Goal: Information Seeking & Learning: Learn about a topic

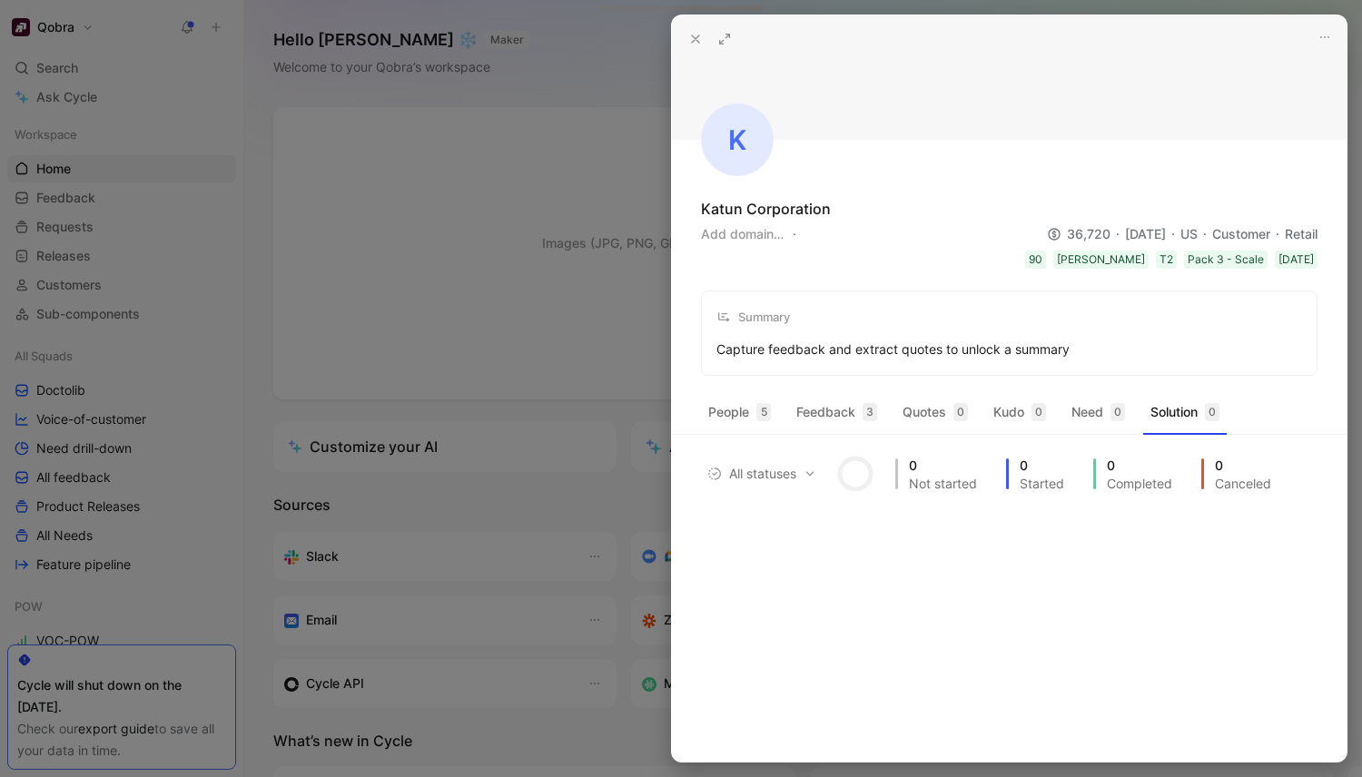
click at [824, 444] on div "People 5 Feedback 3 Quotes 0 Kudo 0 Need 0 Solution 0" at bounding box center [1009, 421] width 675 height 47
click at [832, 411] on button "Feedback 3" at bounding box center [836, 412] width 95 height 29
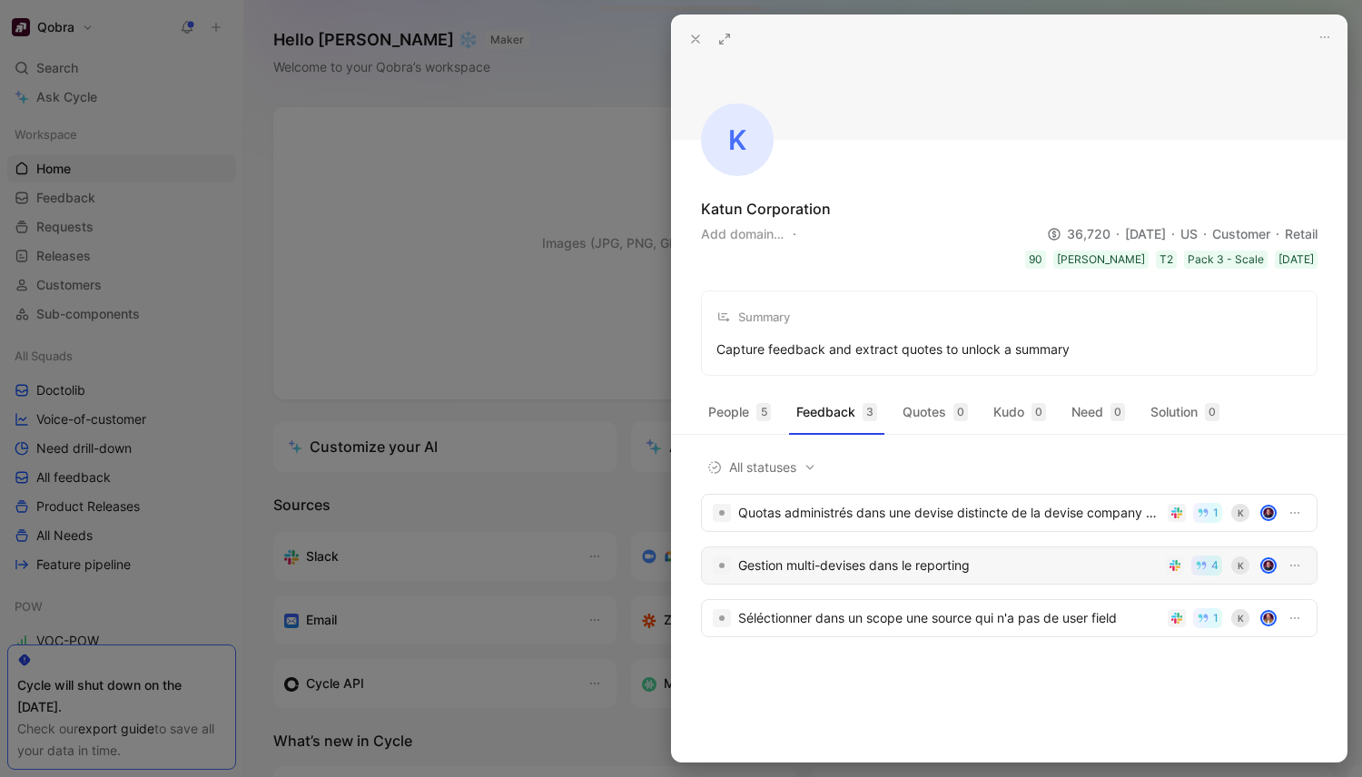
click at [1000, 572] on div "Gestion multi-devises dans le reporting" at bounding box center [948, 566] width 420 height 22
click at [942, 524] on div "Quotas administrés dans une devise distincte de la devise company ou user 1 K" at bounding box center [1009, 513] width 617 height 38
click at [876, 626] on div "Séléctionner dans un scope une source qui n'a pas de user field" at bounding box center [949, 619] width 422 height 22
